Goal: Information Seeking & Learning: Learn about a topic

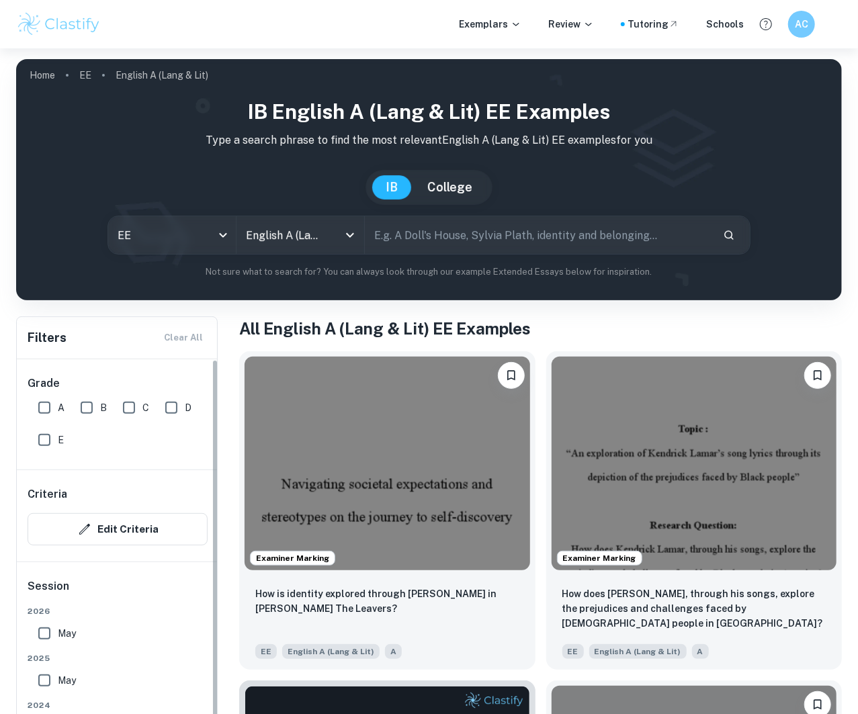
click at [38, 403] on input "A" at bounding box center [44, 407] width 27 height 27
checkbox input "true"
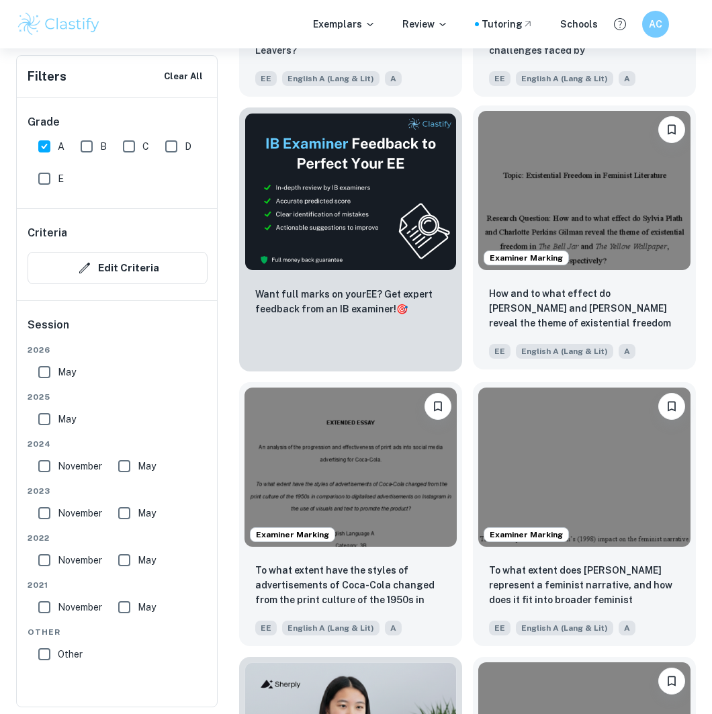
scroll to position [536, 0]
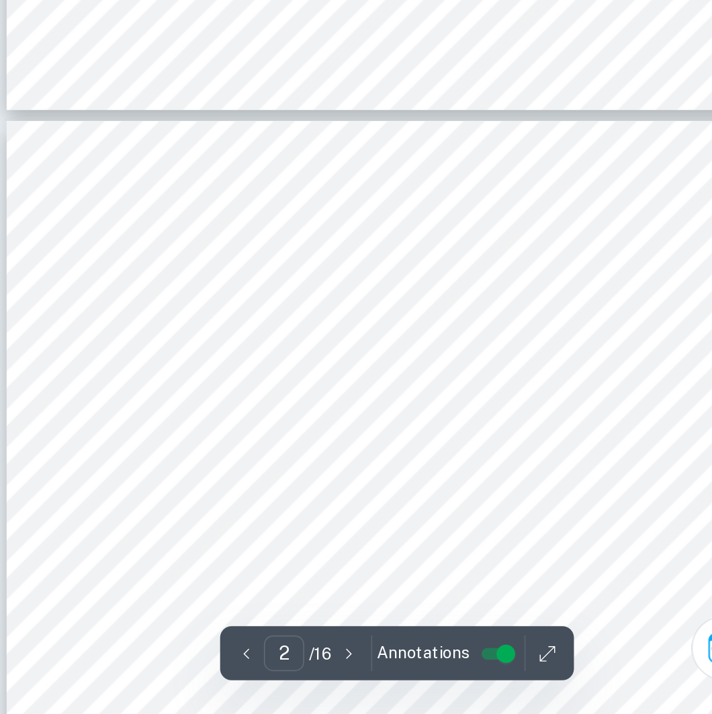
scroll to position [884, 0]
type input "3"
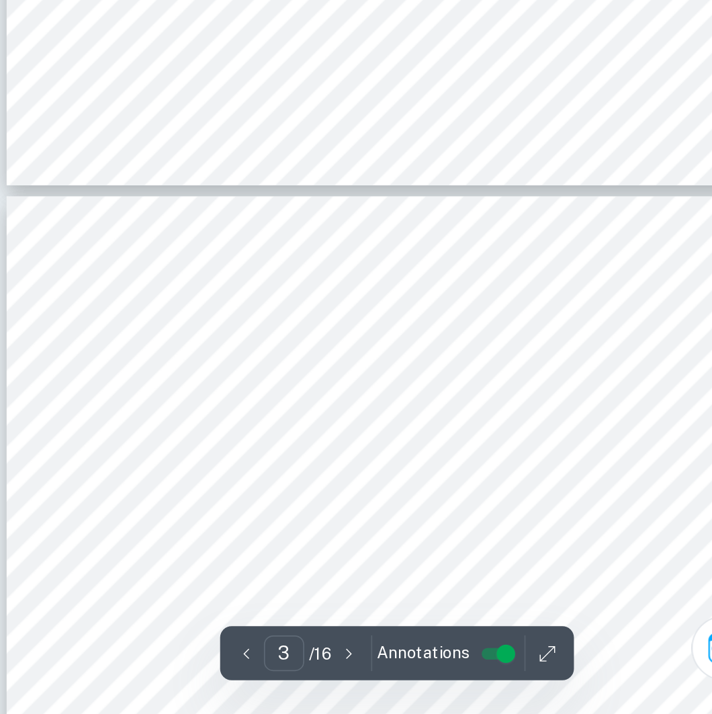
scroll to position [1401, 0]
